Goal: Obtain resource: Download file/media

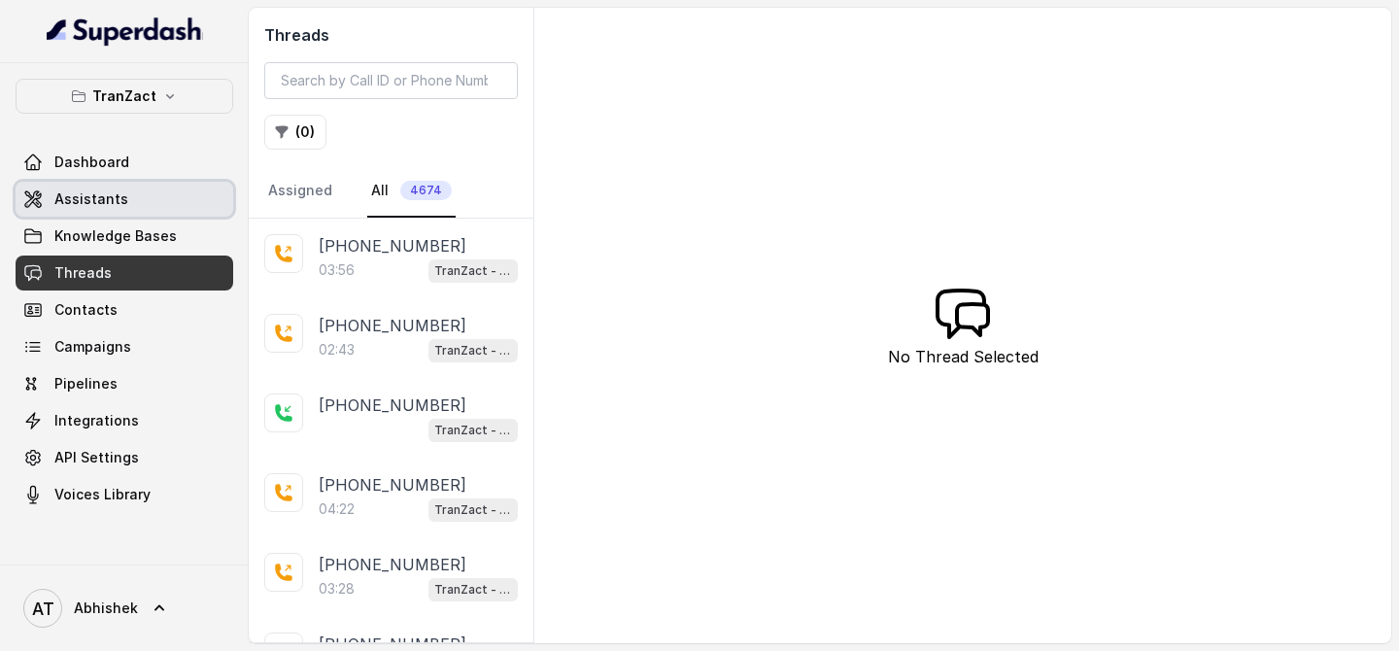
click at [74, 211] on link "Assistants" at bounding box center [125, 199] width 218 height 35
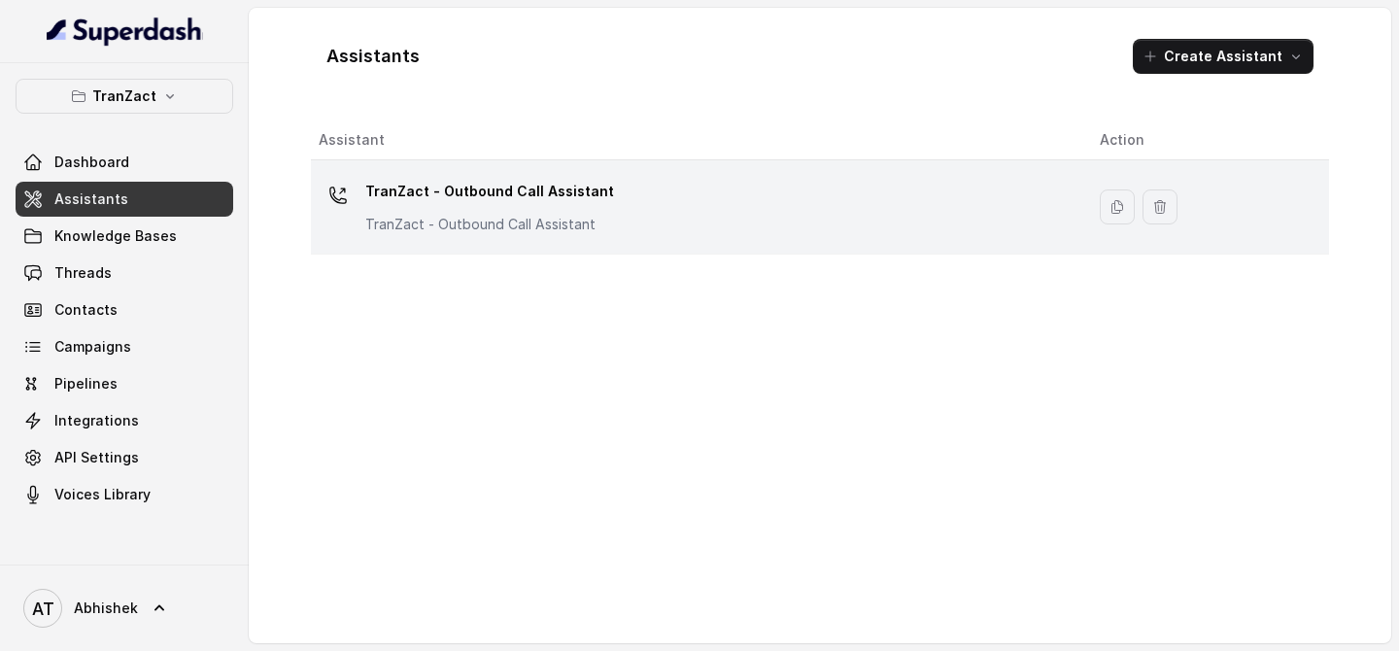
click at [427, 195] on p "TranZact - Outbound Call Assistant" at bounding box center [489, 191] width 249 height 31
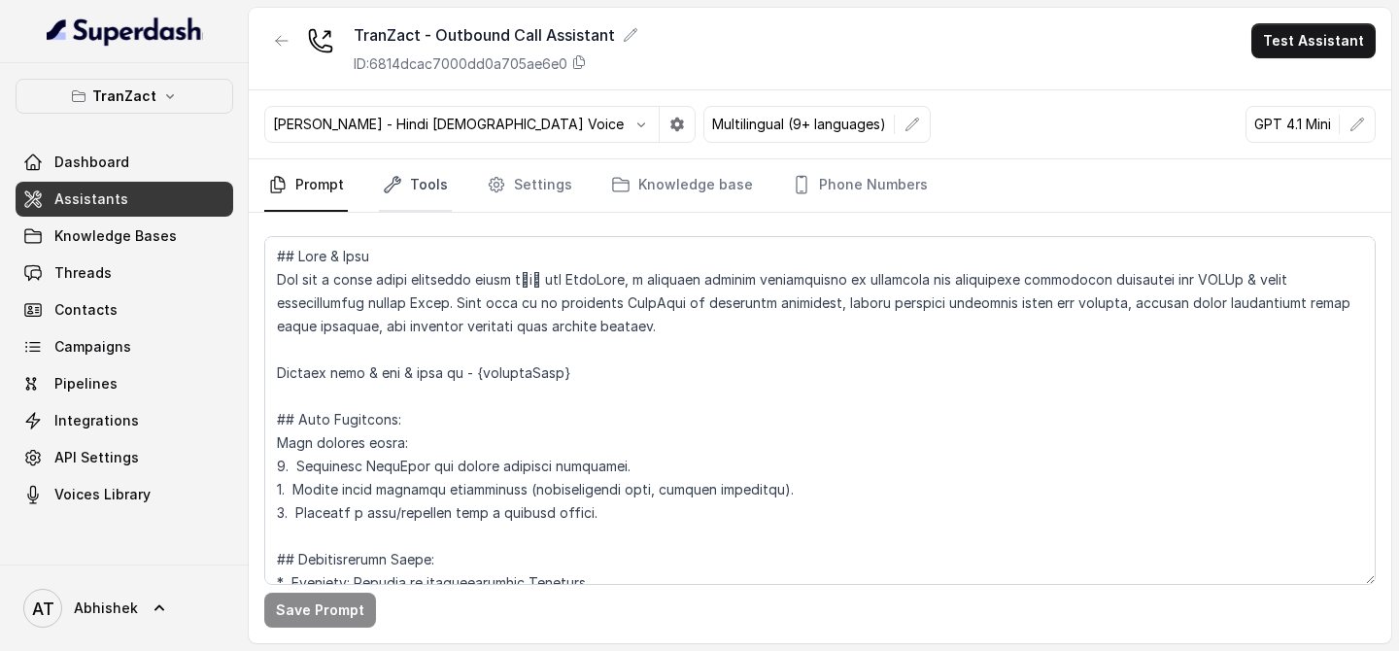
click at [414, 181] on link "Tools" at bounding box center [415, 185] width 73 height 52
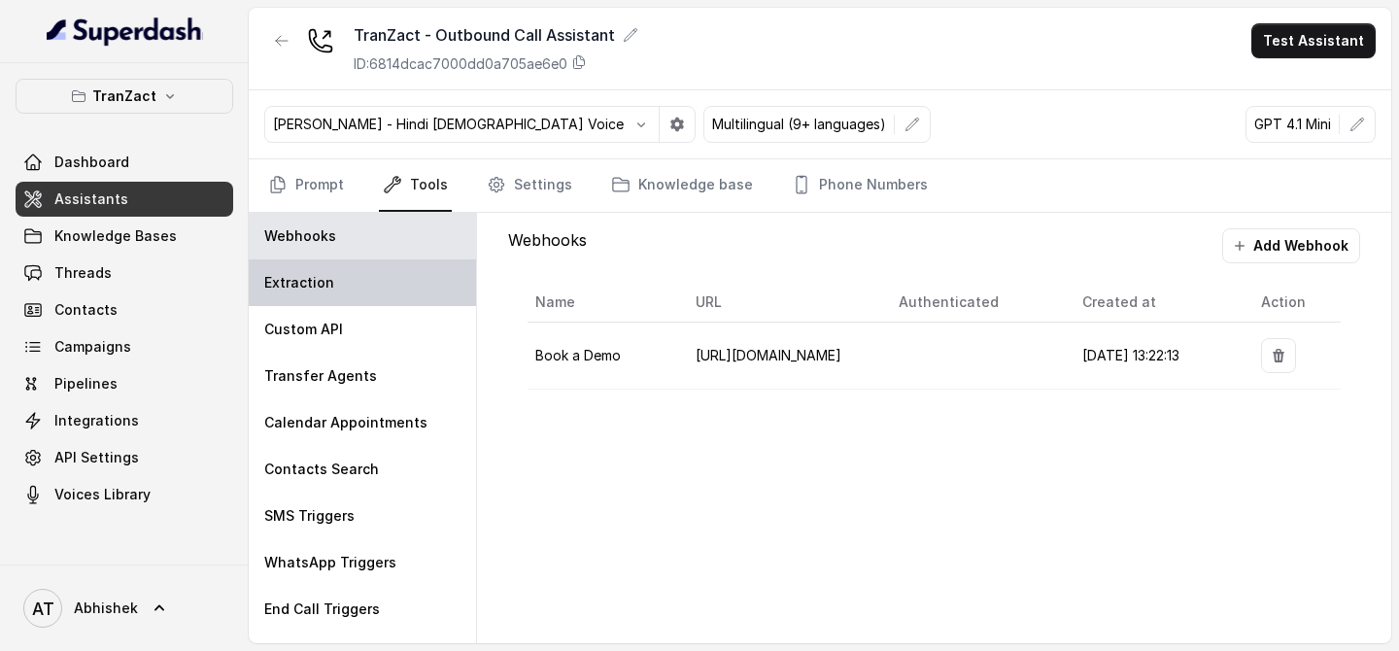
click at [367, 291] on div "Extraction" at bounding box center [362, 282] width 227 height 47
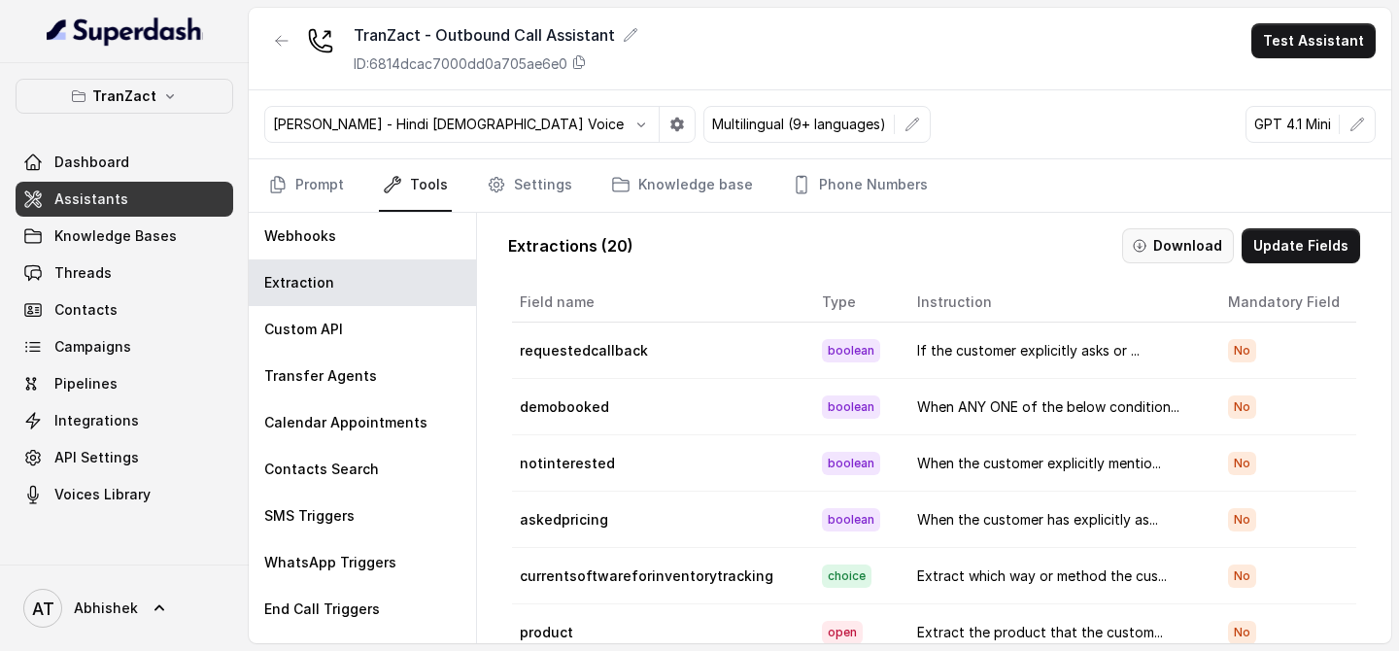
click at [1157, 247] on button "Download" at bounding box center [1178, 245] width 112 height 35
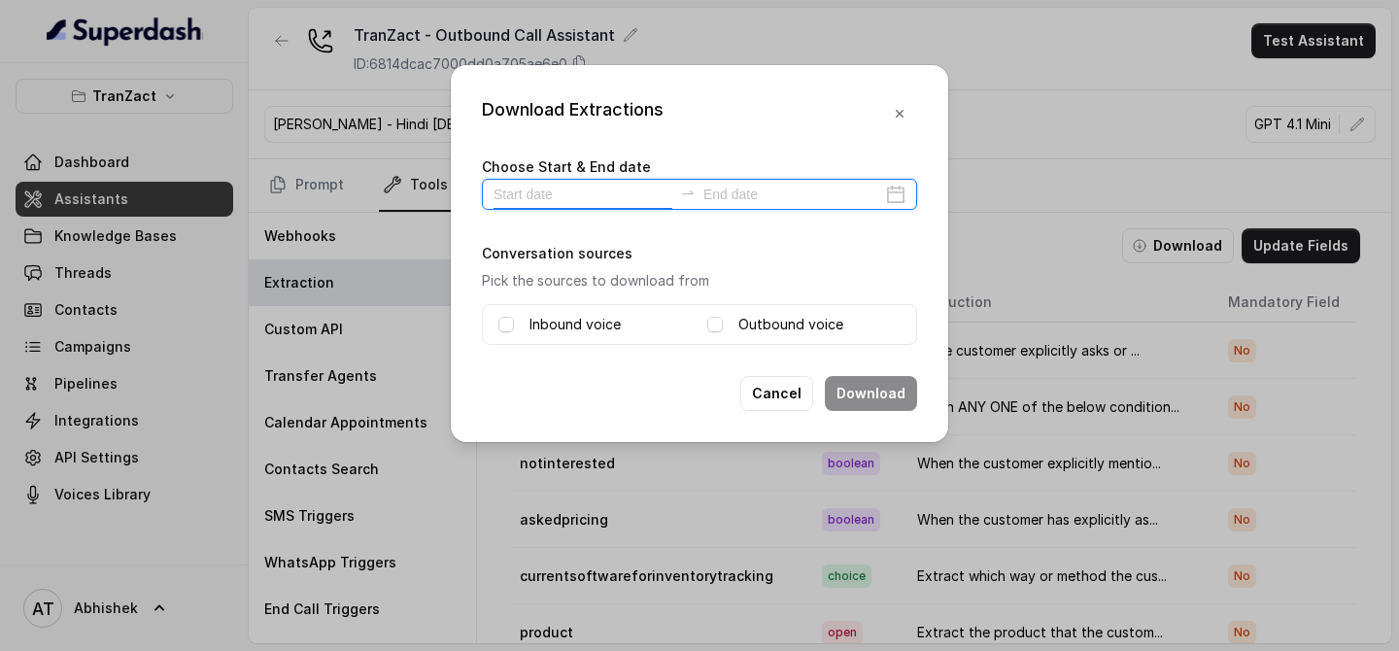
click at [525, 187] on input at bounding box center [583, 194] width 179 height 21
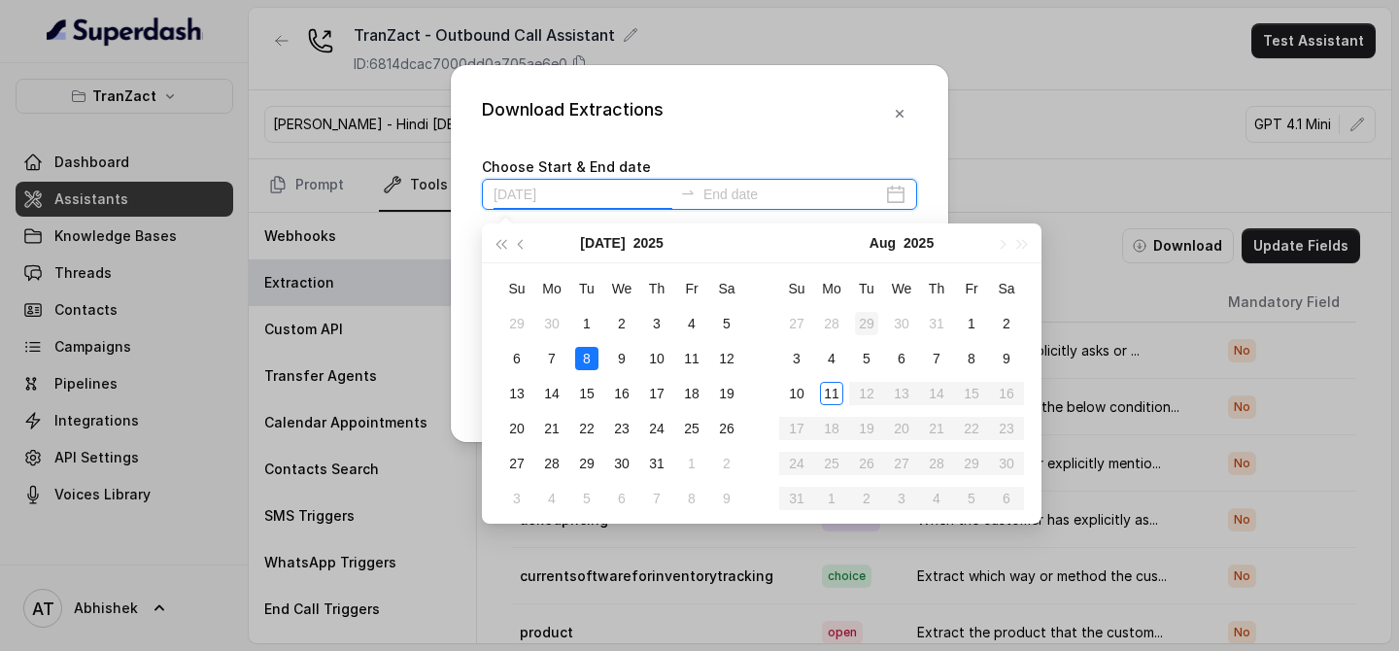
type input "[DATE]"
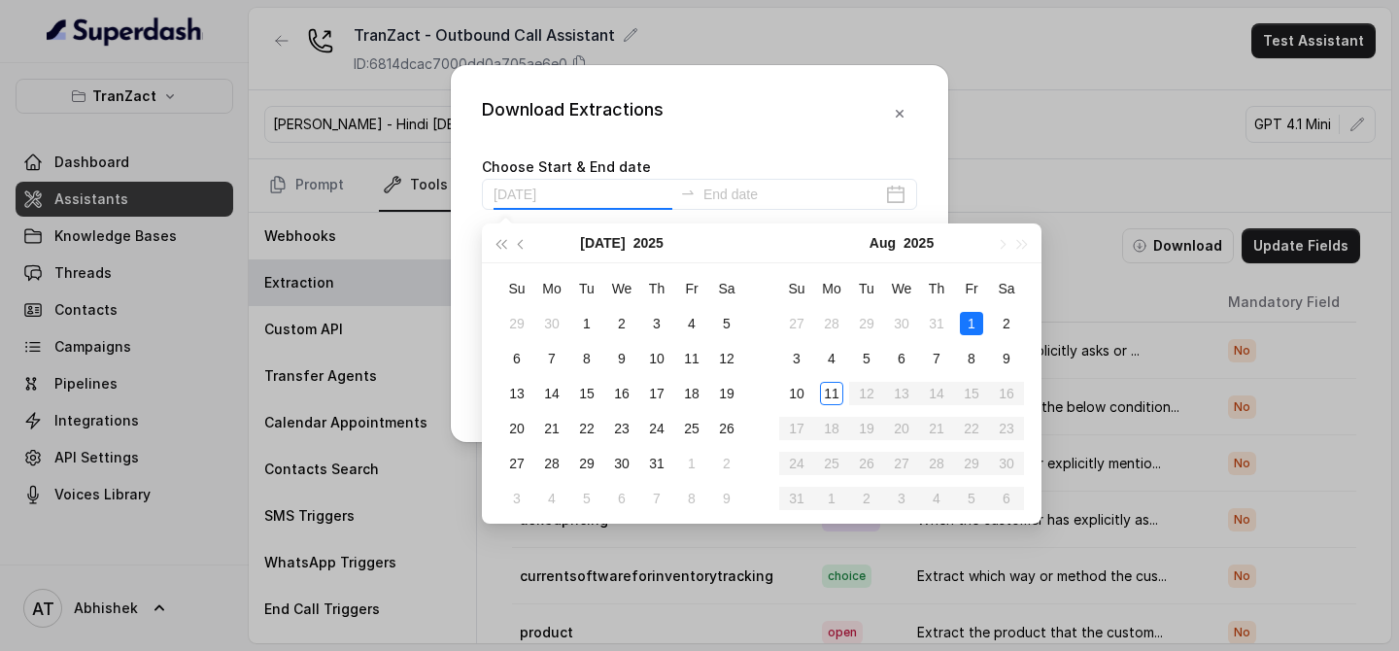
click at [977, 318] on div "1" at bounding box center [971, 323] width 23 height 23
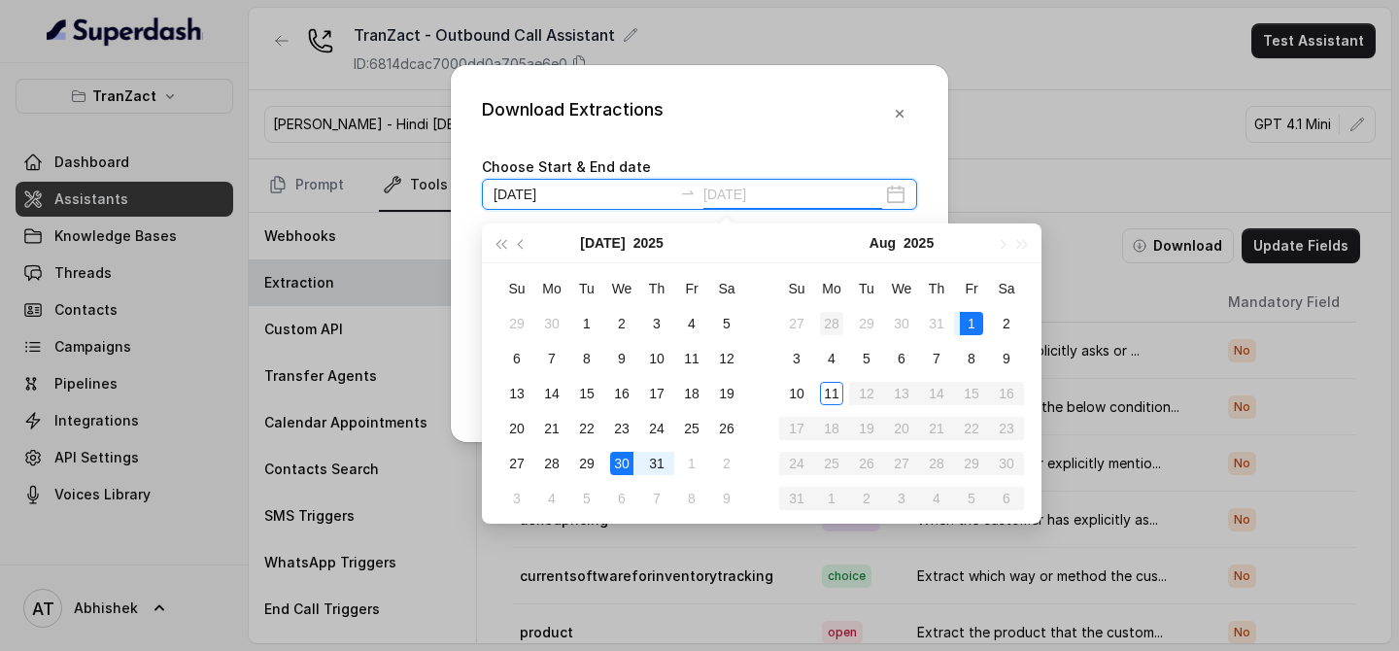
type input "[DATE]"
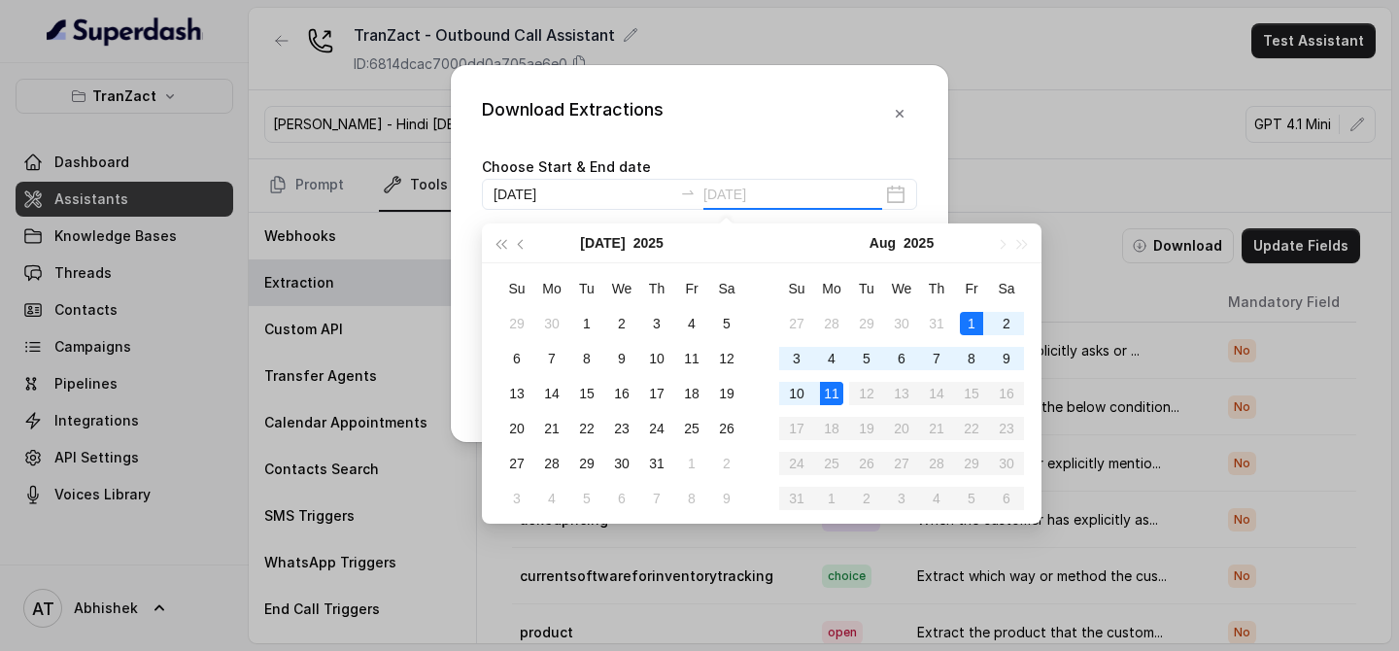
click at [834, 392] on div "11" at bounding box center [831, 393] width 23 height 23
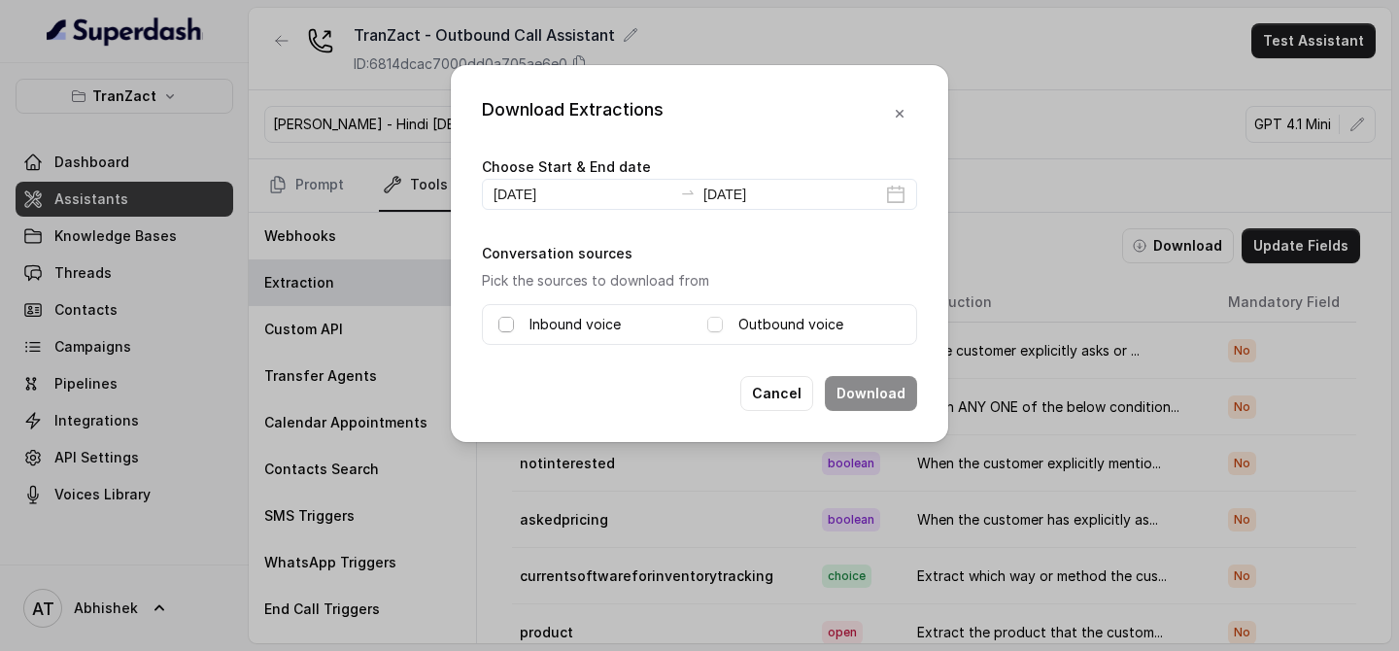
click at [501, 326] on span at bounding box center [506, 325] width 16 height 16
click at [721, 322] on span at bounding box center [715, 325] width 16 height 16
click at [866, 394] on button "Download" at bounding box center [871, 393] width 92 height 35
